Goal: Information Seeking & Learning: Learn about a topic

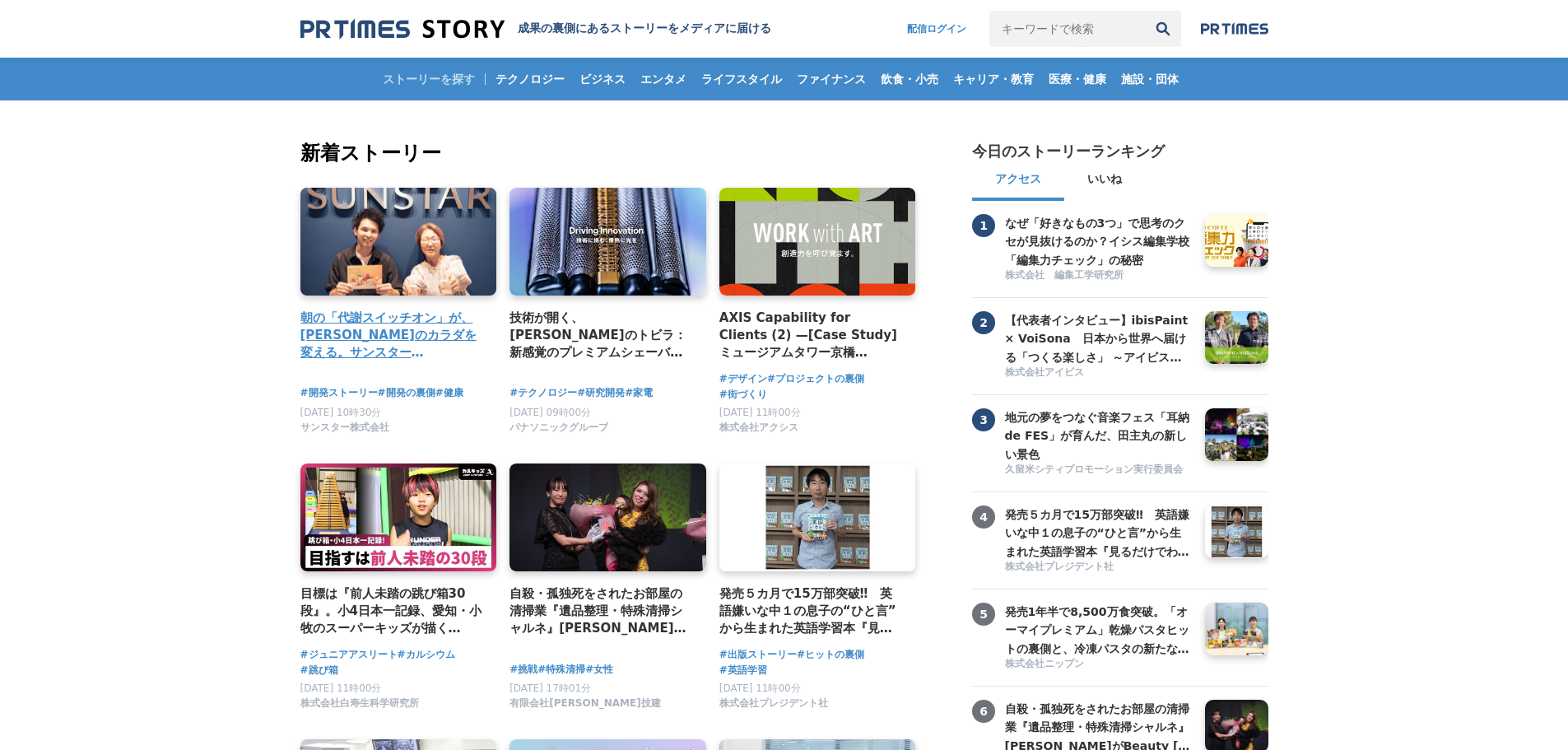
click at [417, 330] on h4 "朝の「代謝スイッチオン」が、[PERSON_NAME]のカラダを変える。サンスター「[GEOGRAPHIC_DATA]」から生まれた、新しい健康飲料の開発舞台裏" at bounding box center [392, 335] width 184 height 53
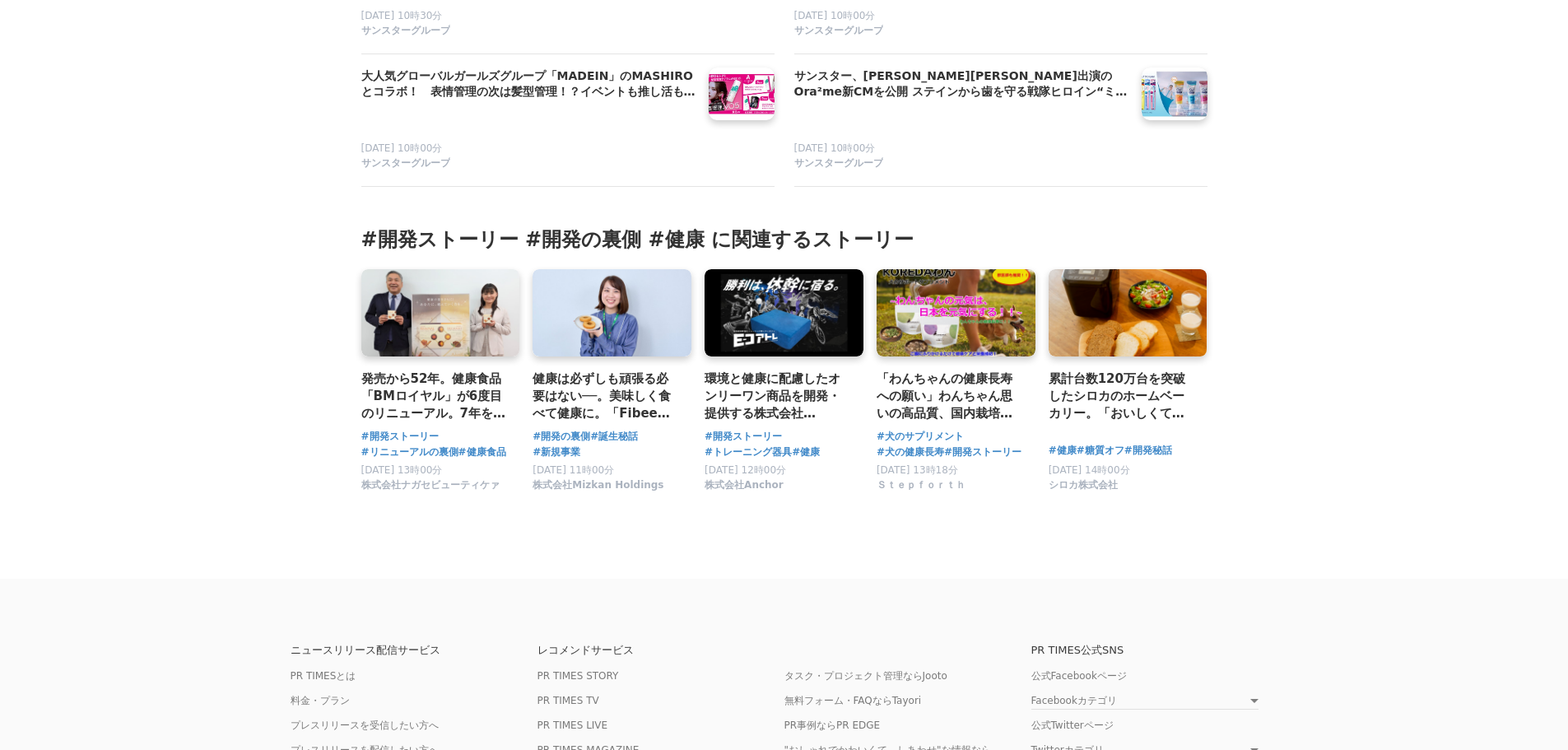
scroll to position [8175, 0]
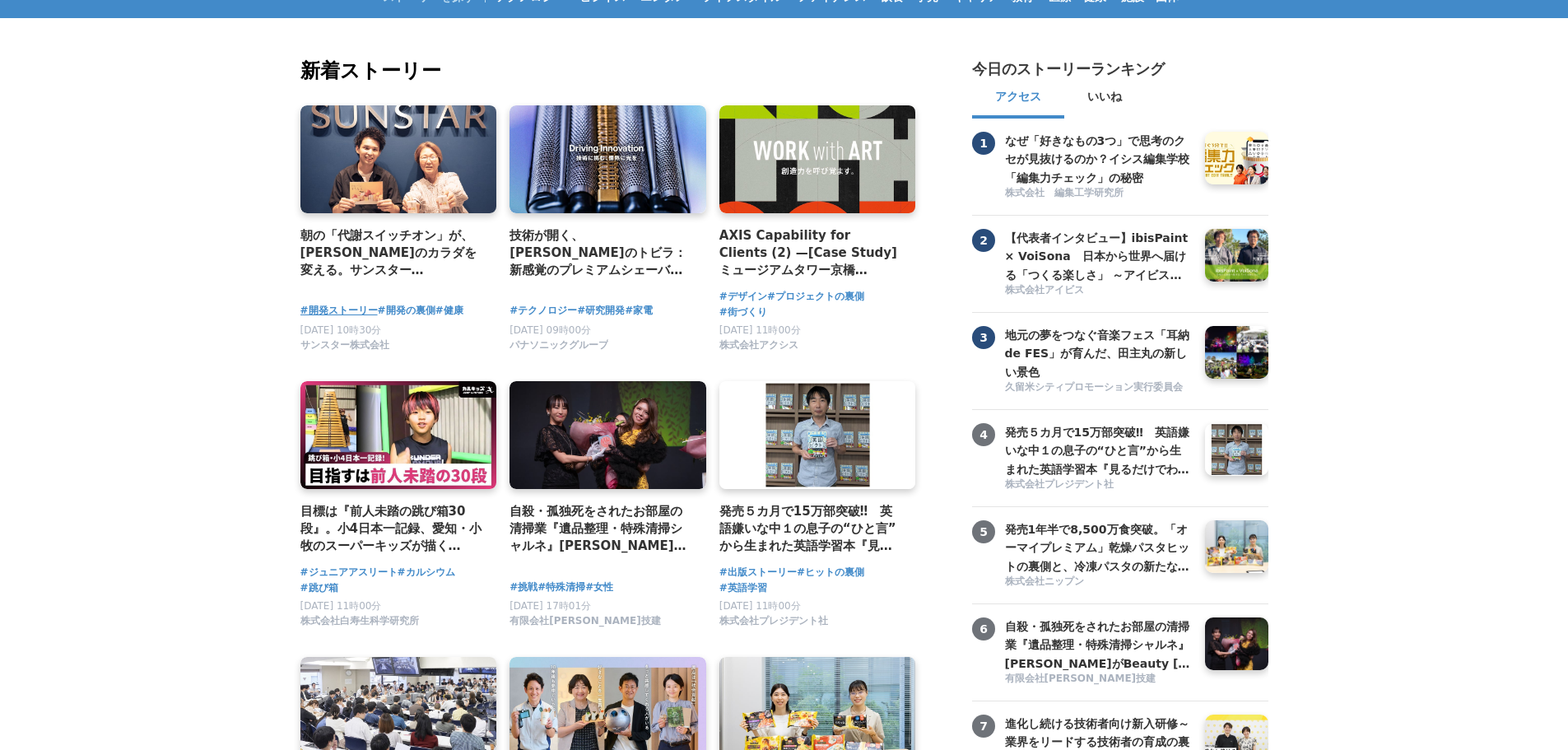
click at [335, 310] on span "#開発ストーリー" at bounding box center [339, 311] width 78 height 16
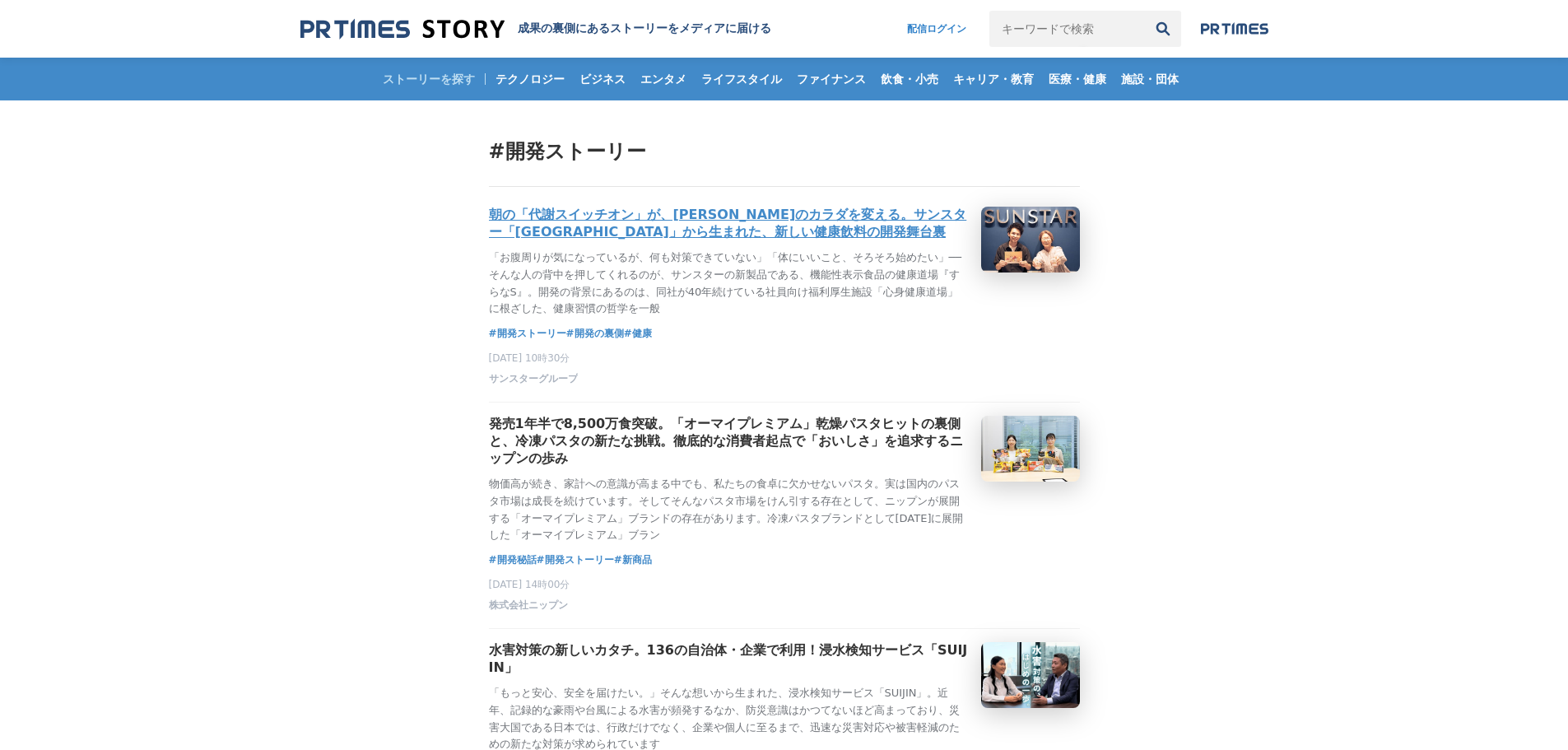
click at [677, 223] on h3 "朝の「代謝スイッチオン」が、[PERSON_NAME]のカラダを変える。サンスター「[GEOGRAPHIC_DATA]」から生まれた、新しい健康飲料の開発舞台裏" at bounding box center [729, 223] width 479 height 34
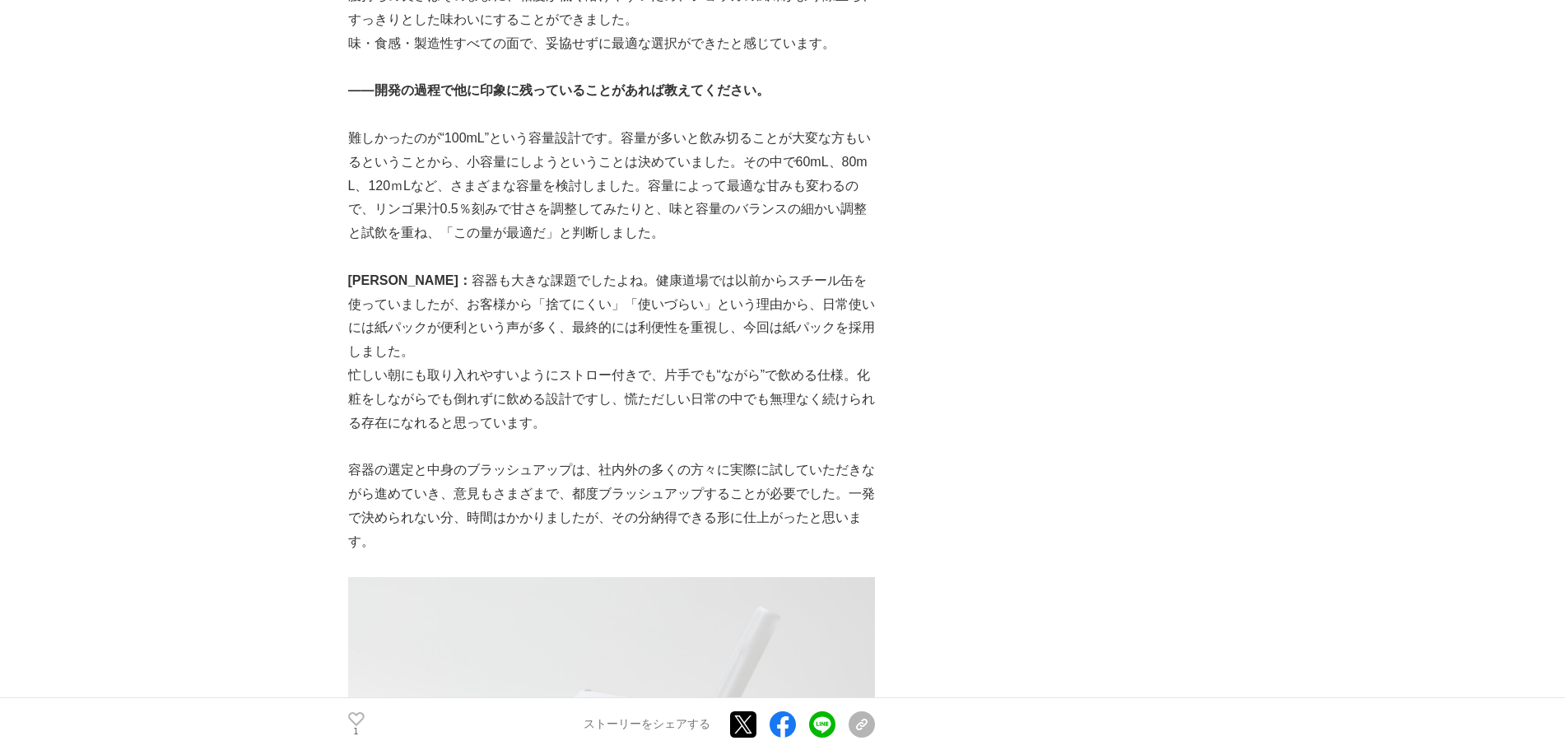
scroll to position [4114, 0]
